Goal: Find contact information: Find contact information

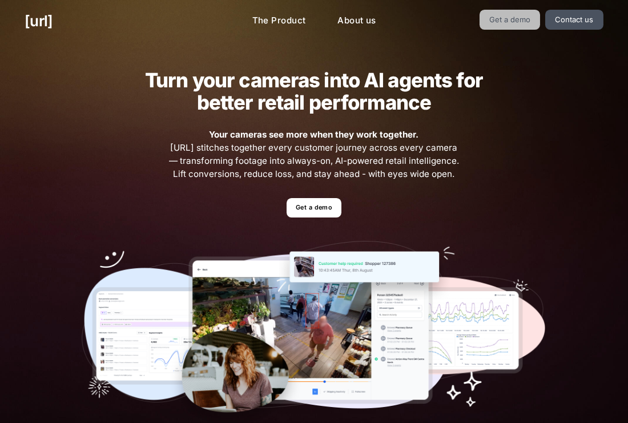
click at [521, 24] on link "Get a demo" at bounding box center [510, 20] width 61 height 20
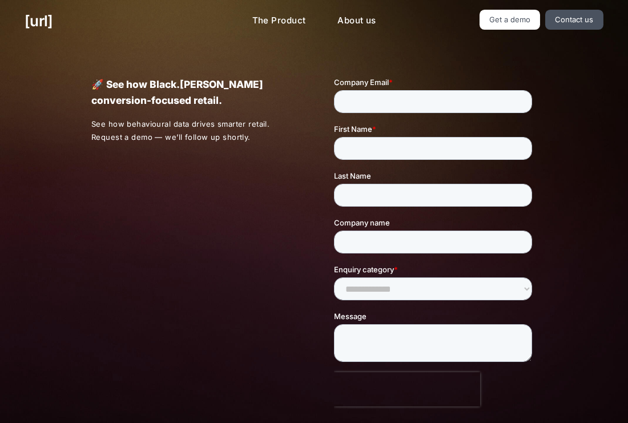
scroll to position [255, 0]
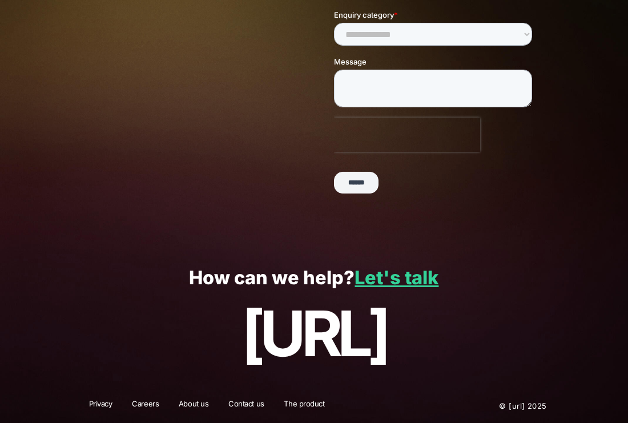
click at [384, 292] on div "How can we help? Let's talk [URL]" at bounding box center [314, 318] width 628 height 141
click at [376, 276] on link "Let's talk" at bounding box center [397, 278] width 84 height 22
